Goal: Check status: Check status

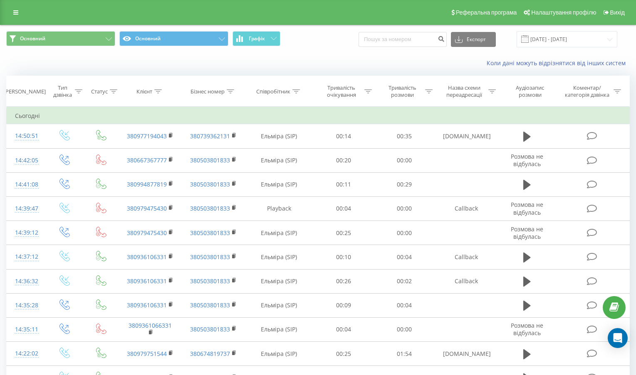
click at [281, 38] on span "Основний Основний Графік" at bounding box center [159, 39] width 306 height 16
click at [277, 38] on button "Графік" at bounding box center [256, 38] width 48 height 15
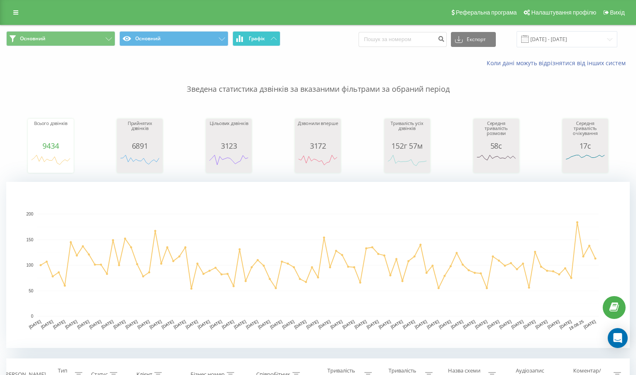
click at [277, 38] on button "Графік" at bounding box center [256, 38] width 48 height 15
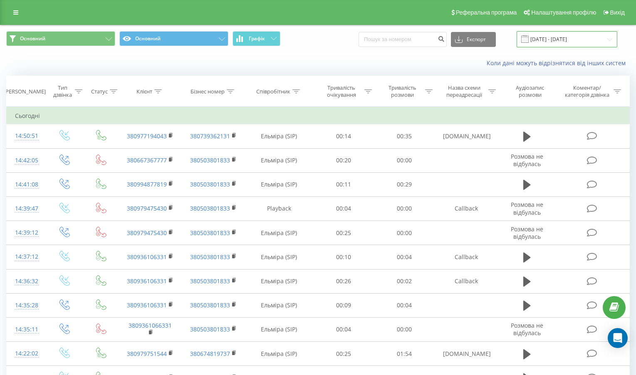
click at [543, 42] on input "[DATE] - [DATE]" at bounding box center [566, 39] width 101 height 16
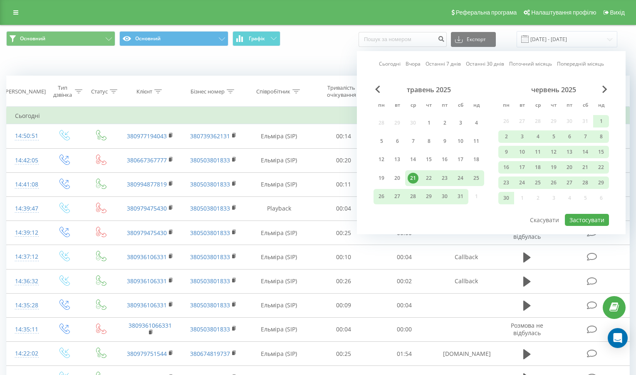
click at [386, 64] on link "Сьогодні" at bounding box center [390, 64] width 22 height 8
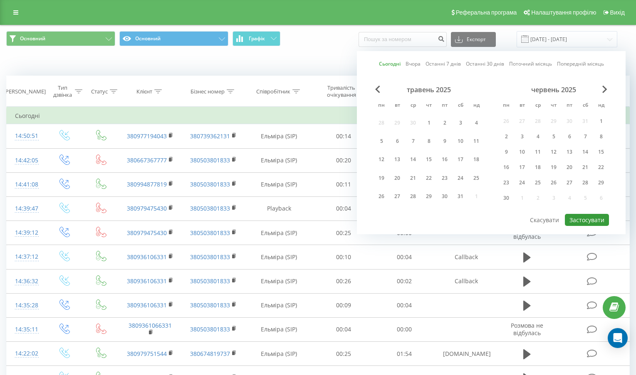
click at [589, 223] on button "Застосувати" at bounding box center [587, 220] width 44 height 12
type input "[DATE] - [DATE]"
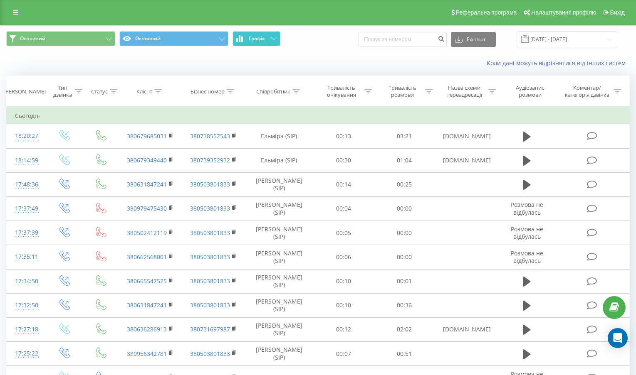
click at [279, 42] on button "Графік" at bounding box center [256, 38] width 48 height 15
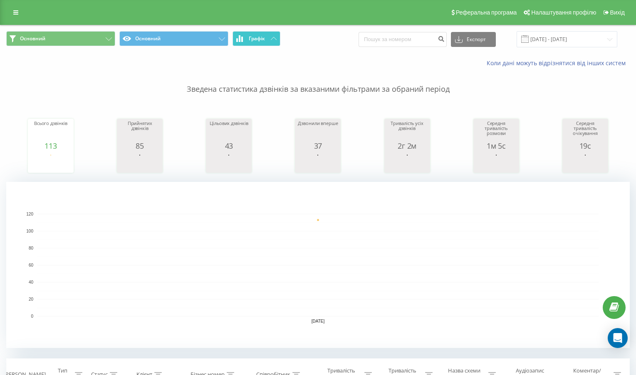
click at [275, 32] on button "Графік" at bounding box center [256, 38] width 48 height 15
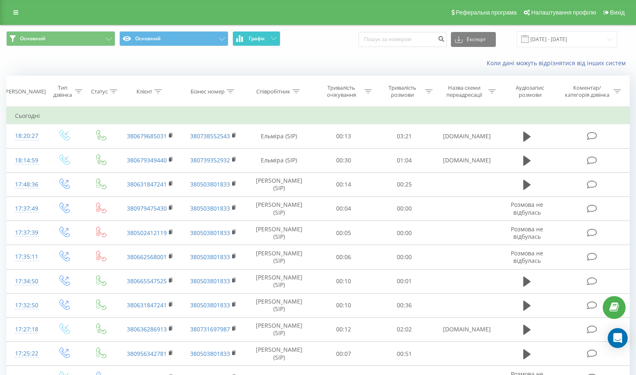
click at [260, 33] on button "Графік" at bounding box center [256, 38] width 48 height 15
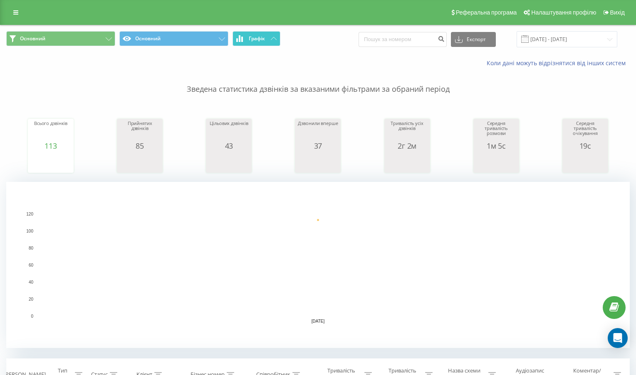
click at [260, 33] on button "Графік" at bounding box center [256, 38] width 48 height 15
